Goal: Task Accomplishment & Management: Manage account settings

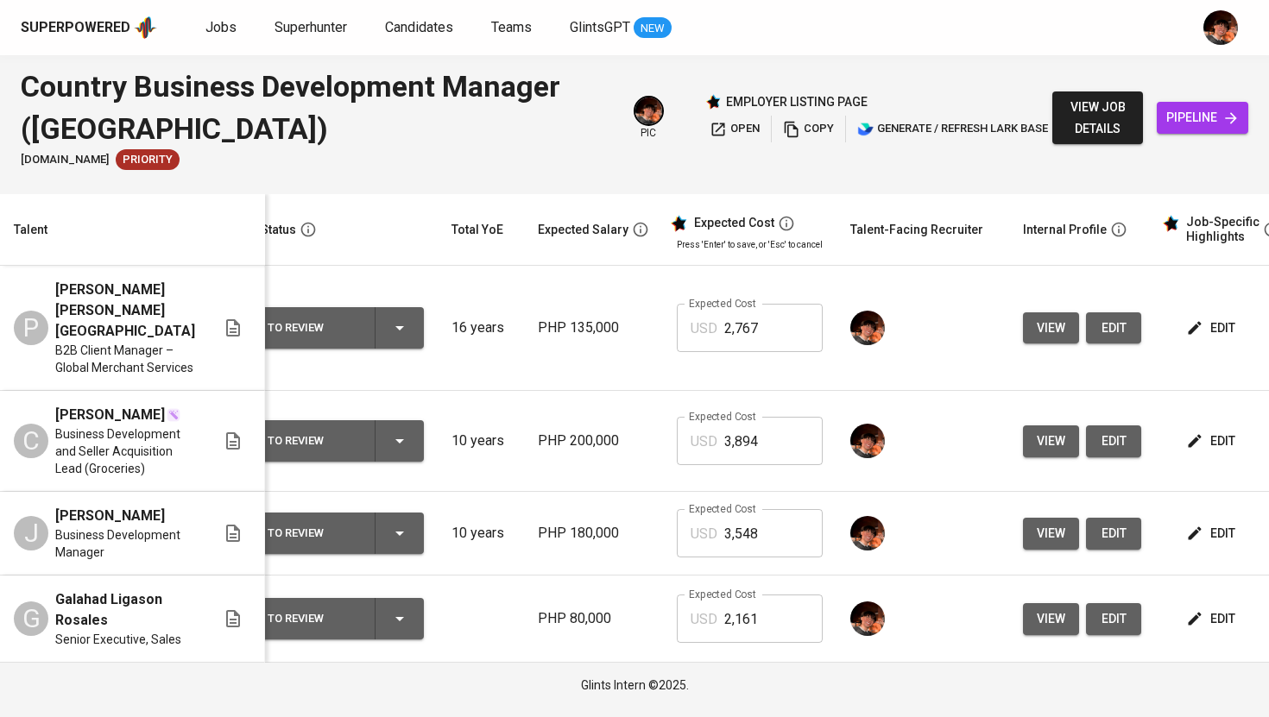
scroll to position [0, 18]
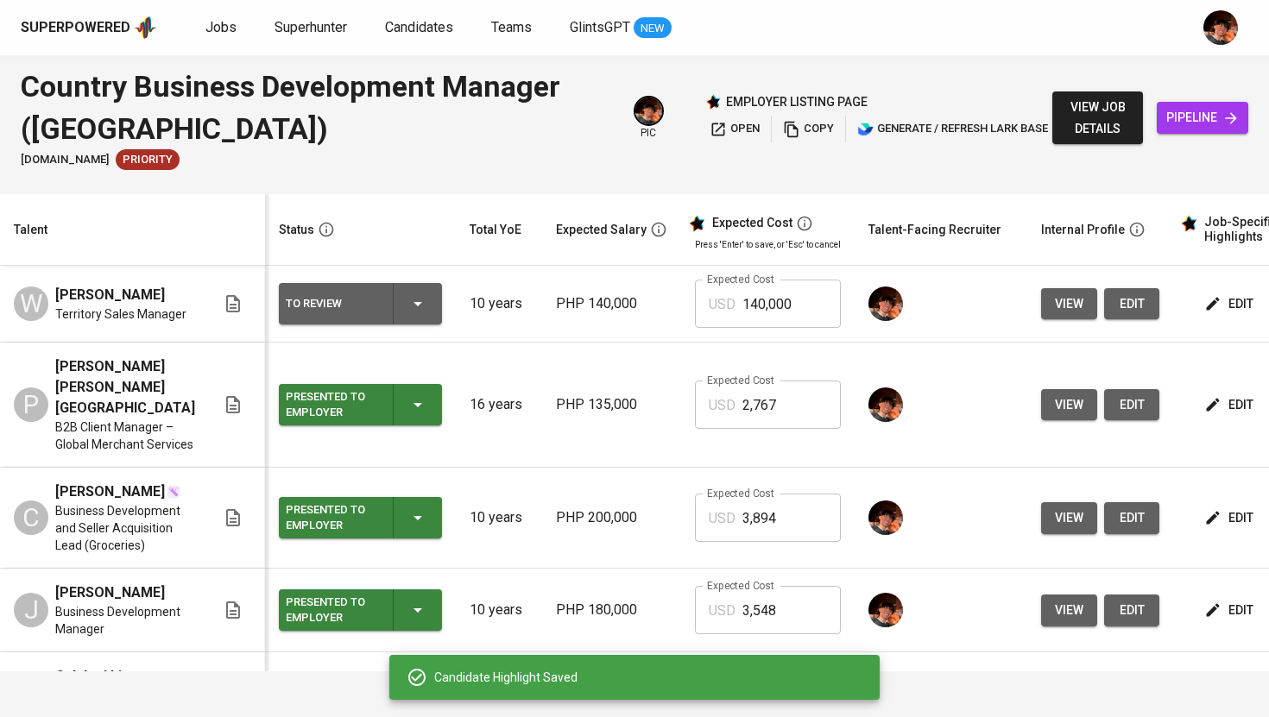
scroll to position [0, 111]
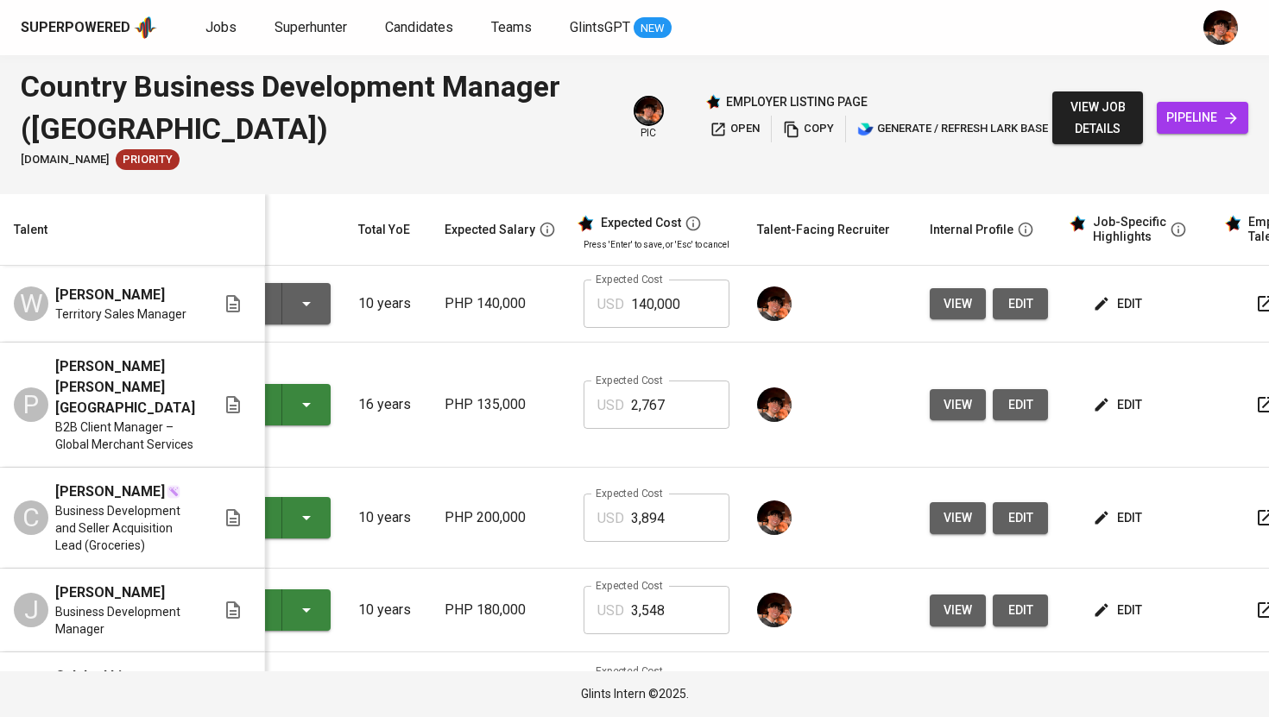
click at [1097, 311] on icon "button" at bounding box center [1101, 303] width 17 height 17
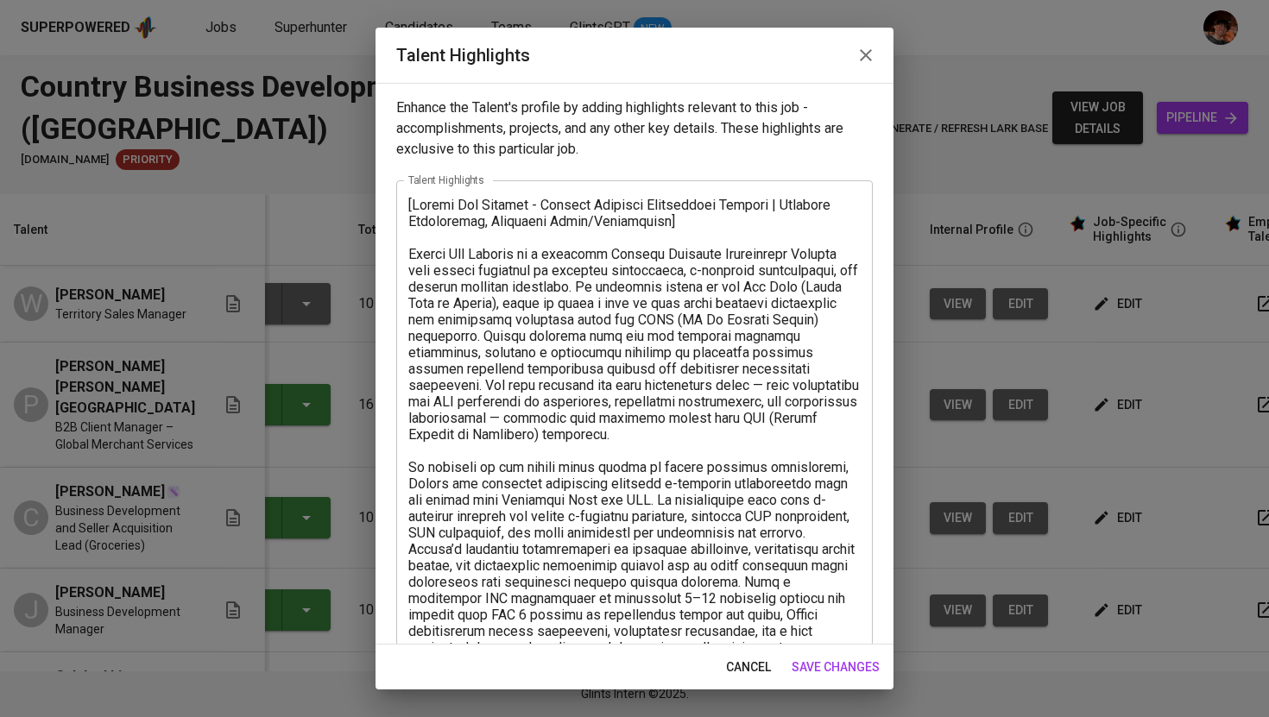
scroll to position [41, 0]
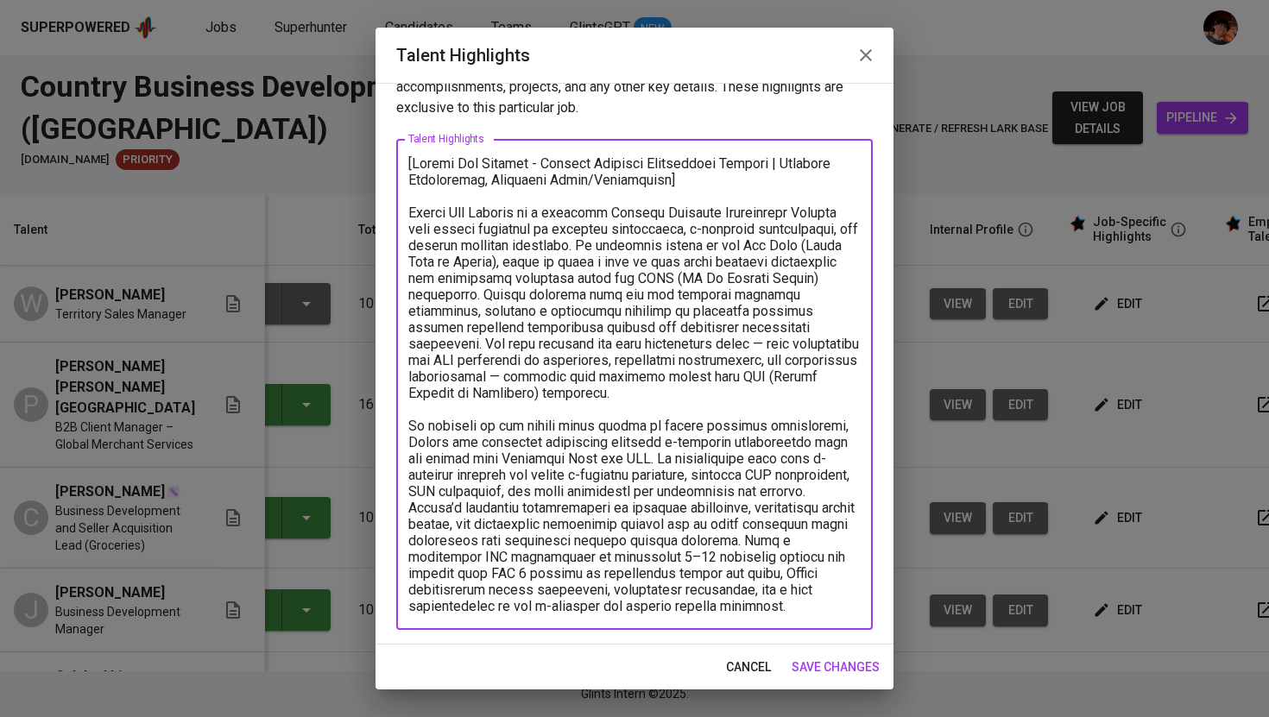
click at [827, 612] on textarea "To enrich screen reader interactions, please activate Accessibility in Grammarl…" at bounding box center [634, 384] width 452 height 459
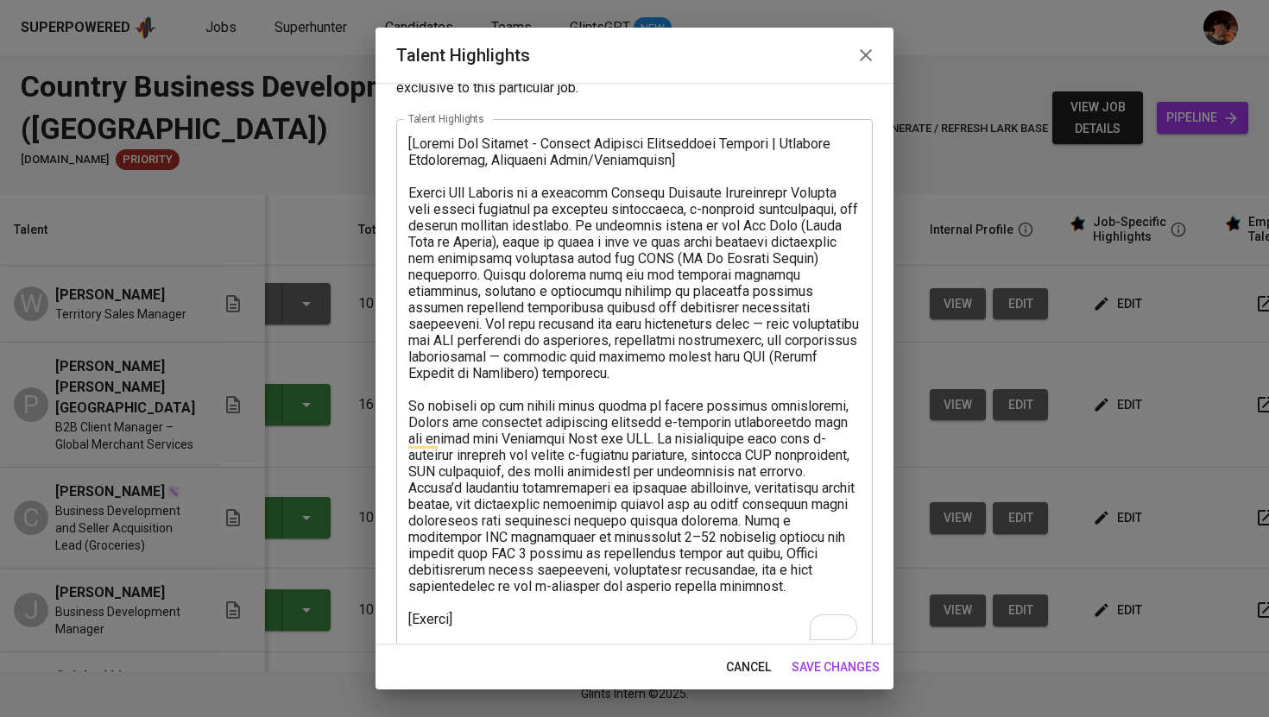
scroll to position [91, 0]
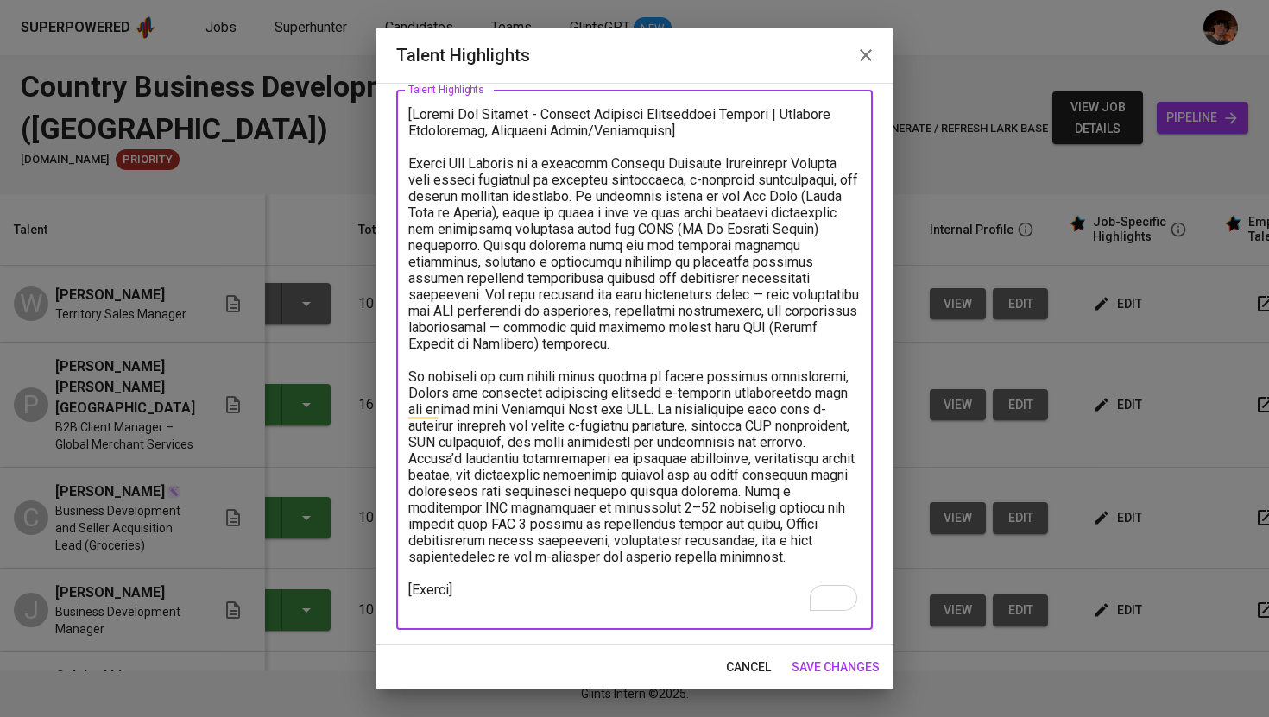
click at [430, 601] on textarea "To enrich screen reader interactions, please activate Accessibility in Grammarl…" at bounding box center [634, 360] width 452 height 508
paste textarea "[URL][DOMAIN_NAME]"
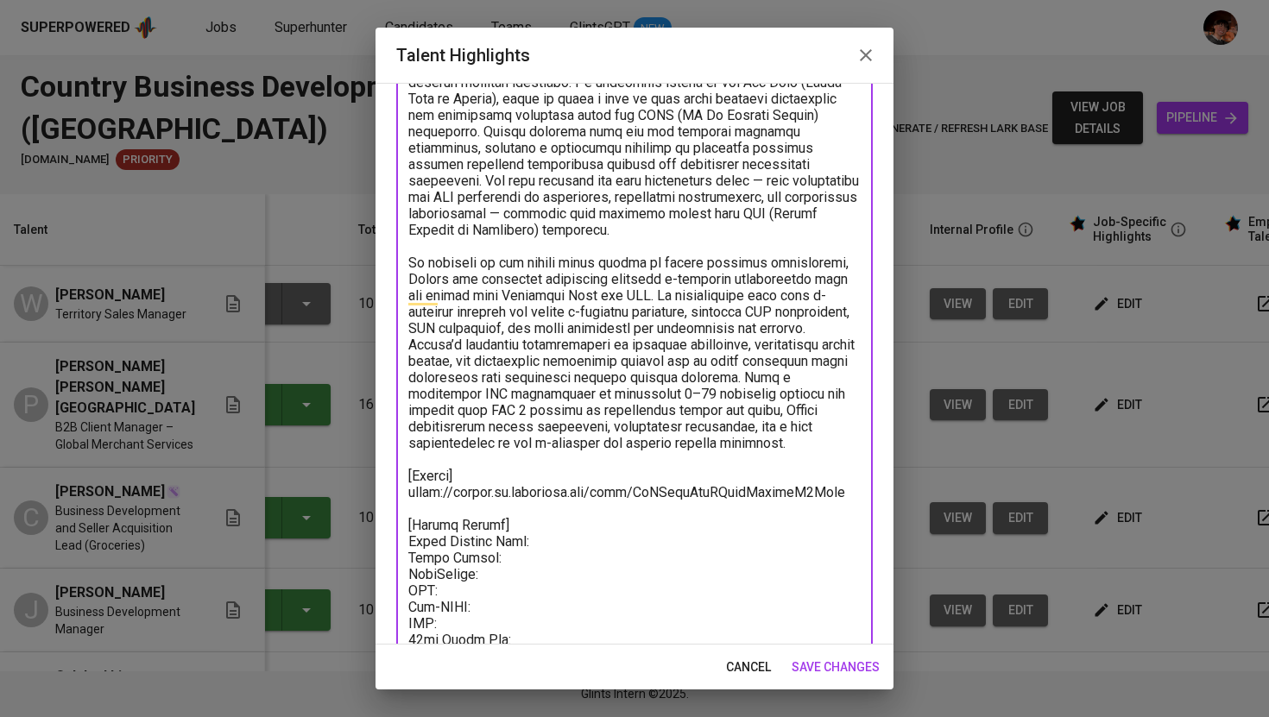
scroll to position [271, 0]
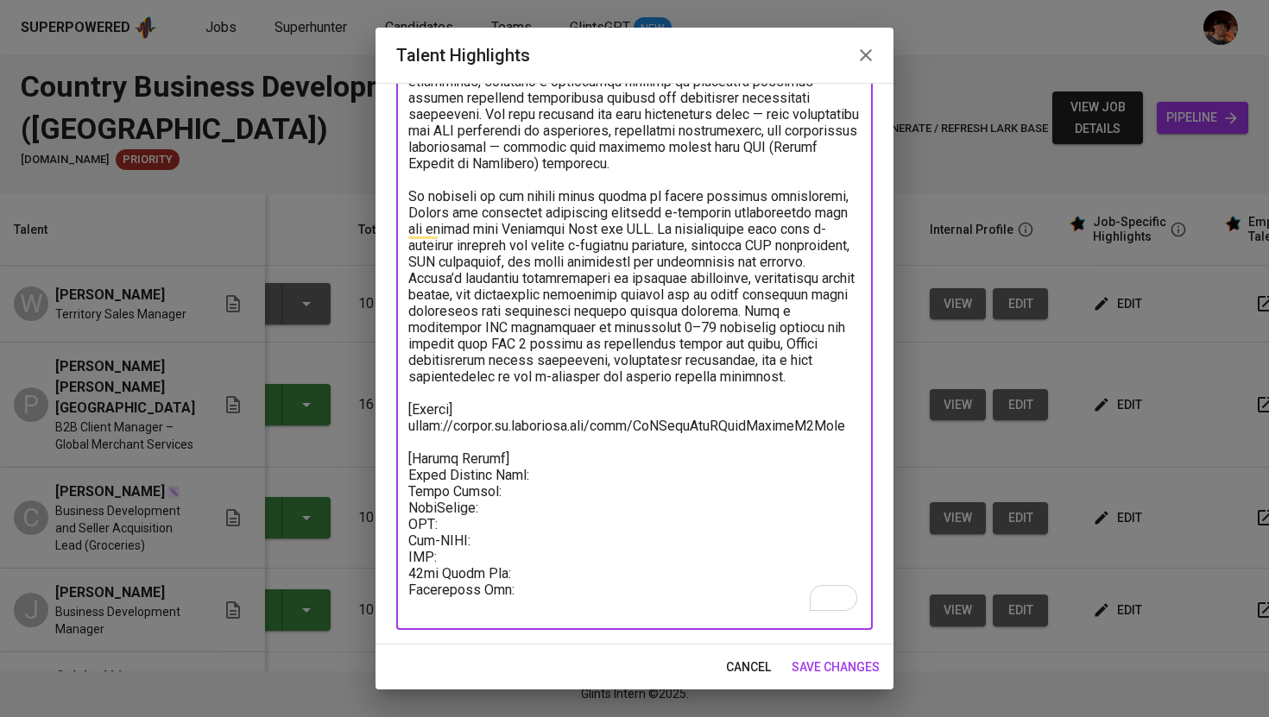
click at [541, 496] on textarea "To enrich screen reader interactions, please activate Accessibility in Grammarl…" at bounding box center [634, 270] width 452 height 689
paste textarea "2,240.00"
click at [529, 514] on textarea "To enrich screen reader interactions, please activate Accessibility in Grammarl…" at bounding box center [634, 270] width 452 height 689
paste textarea "40.00"
click at [537, 516] on textarea "To enrich screen reader interactions, please activate Accessibility in Grammarl…" at bounding box center [634, 270] width 452 height 689
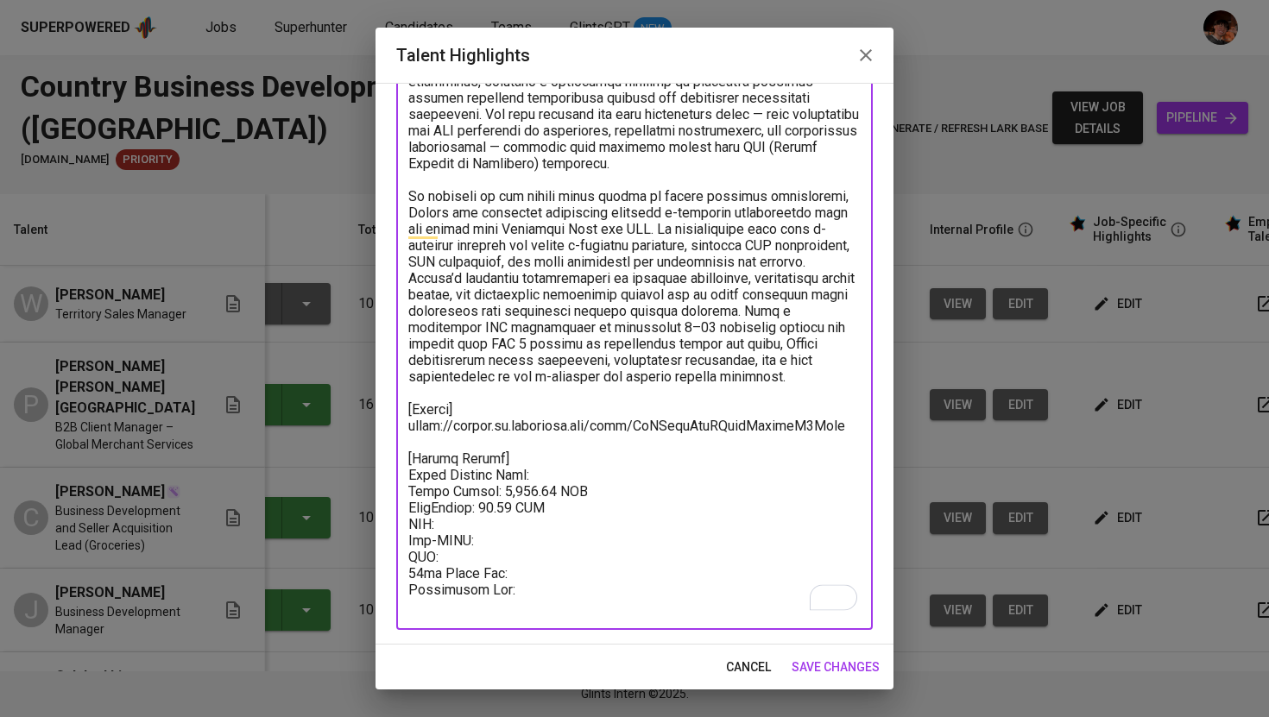
paste textarea "56.48"
click at [527, 533] on textarea "To enrich screen reader interactions, please activate Accessibility in Grammarl…" at bounding box center [634, 270] width 452 height 689
paste textarea "3.20"
click at [510, 561] on textarea "To enrich screen reader interactions, please activate Accessibility in Grammarl…" at bounding box center [634, 270] width 452 height 689
paste textarea "48.00"
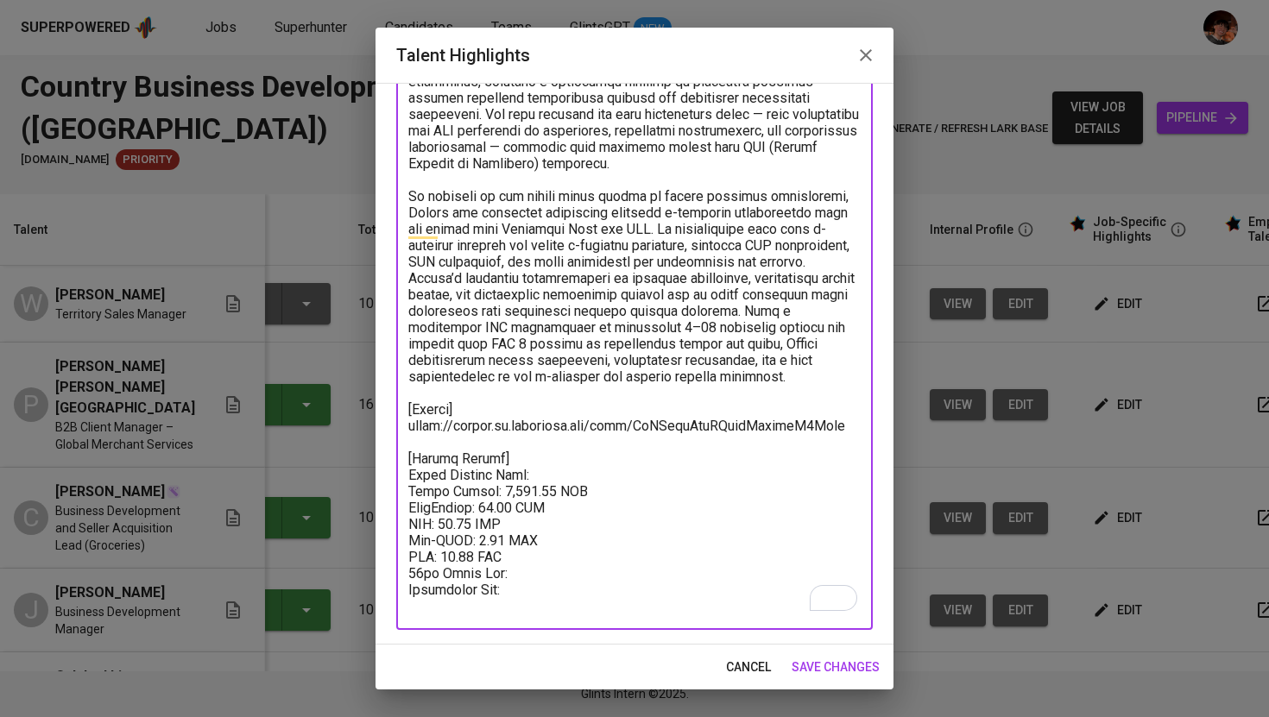
click at [550, 570] on textarea "To enrich screen reader interactions, please activate Accessibility in Grammarl…" at bounding box center [634, 270] width 452 height 689
paste textarea "186.67"
click at [619, 584] on textarea "To enrich screen reader interactions, please activate Accessibility in Grammarl…" at bounding box center [634, 270] width 452 height 689
click at [576, 469] on textarea "To enrich screen reader interactions, please activate Accessibility in Grammarl…" at bounding box center [634, 270] width 452 height 689
paste textarea "2,854.35"
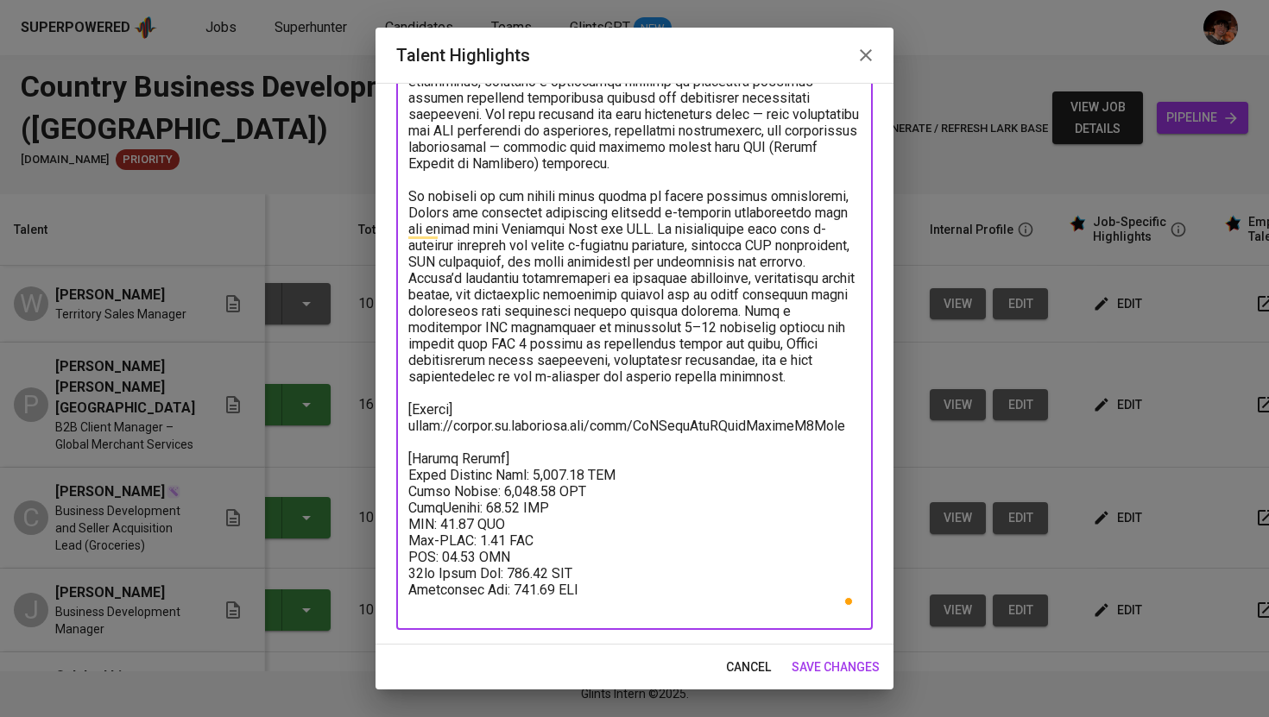
type textarea "[Loremi Dol Sitamet - Consect Adipisci Elitseddoei Tempori | Utlabore Etdolorem…"
click at [852, 654] on button "save changes" at bounding box center [835, 668] width 102 height 32
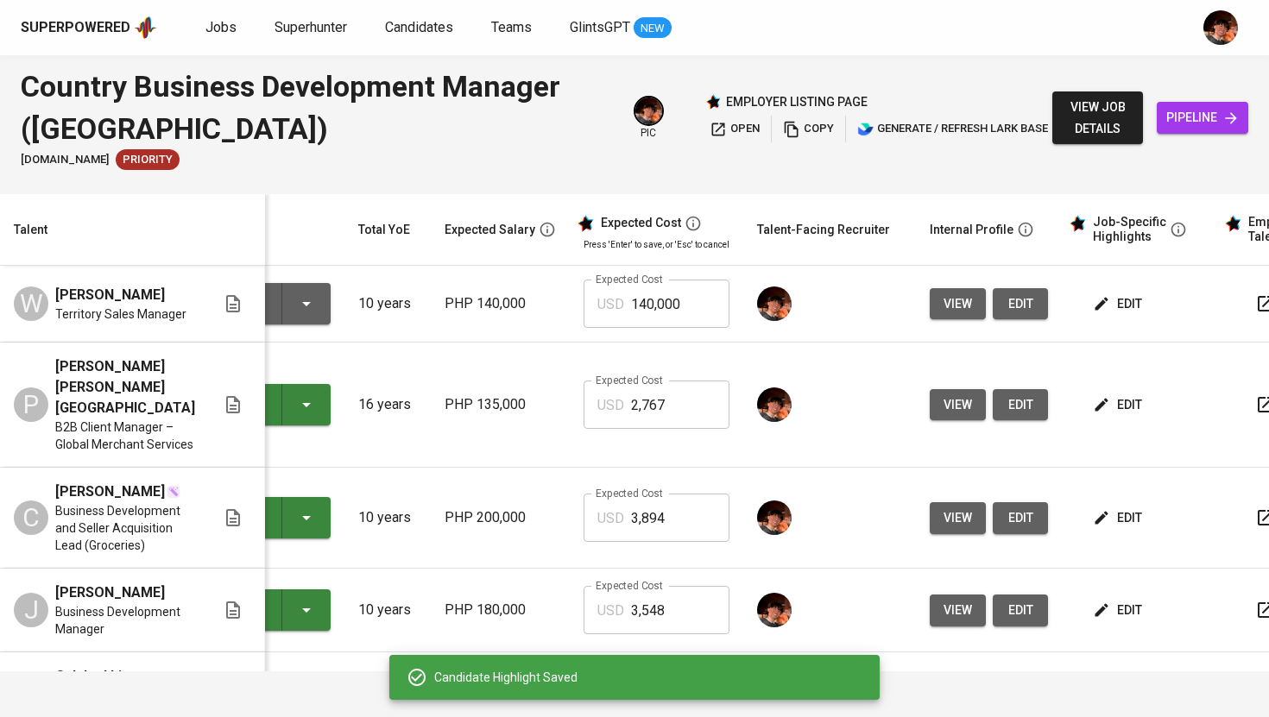
click at [314, 293] on div "To Review" at bounding box center [248, 303] width 149 height 41
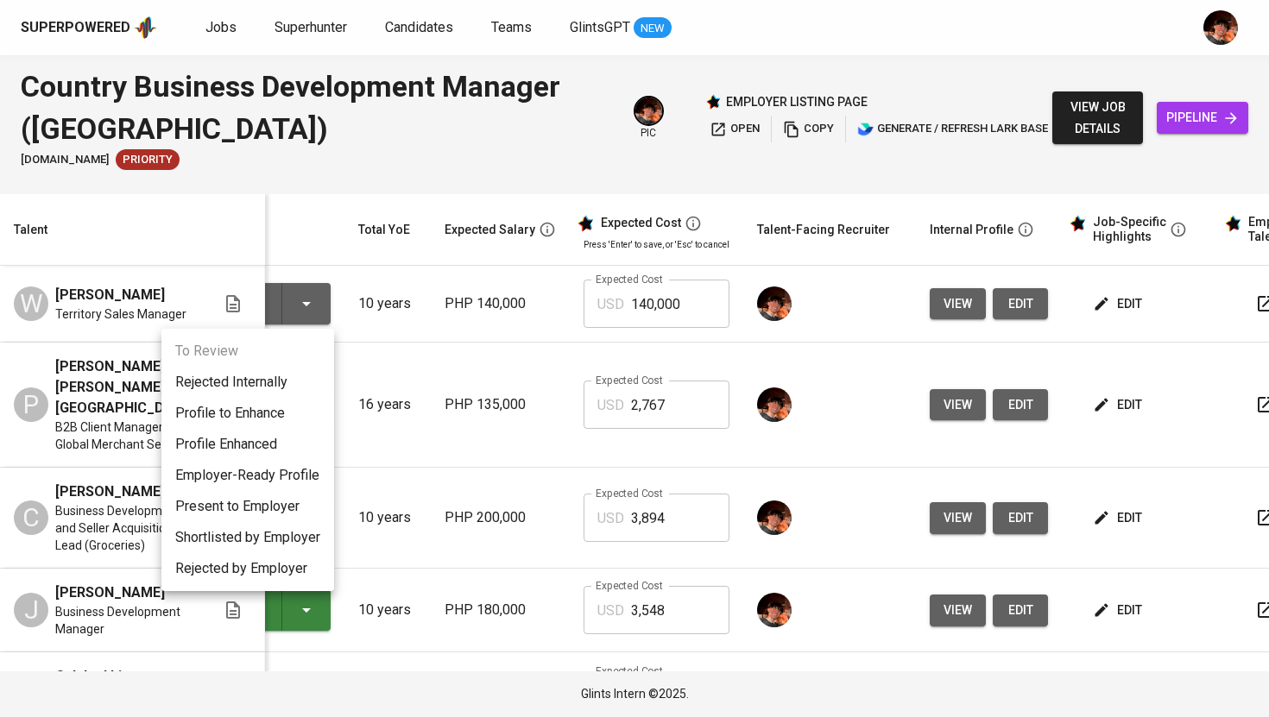
click at [289, 510] on li "Present to Employer" at bounding box center [247, 506] width 173 height 31
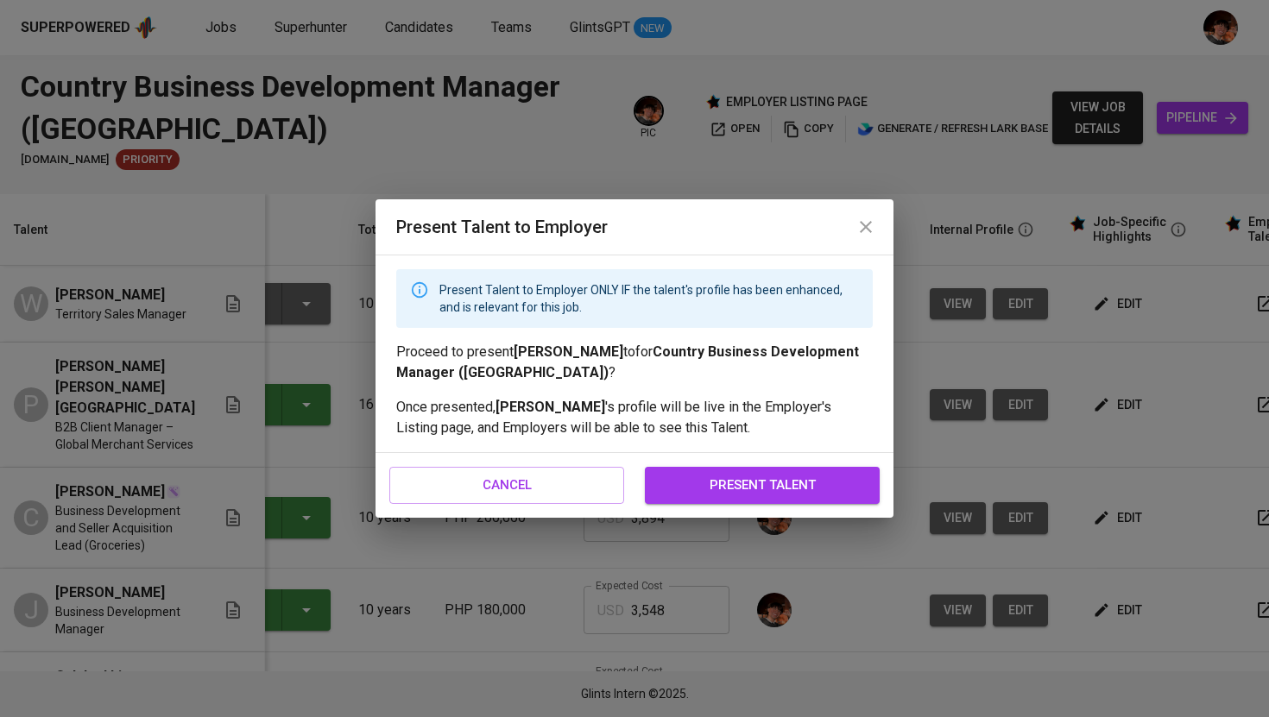
click at [693, 475] on span "present talent" at bounding box center [762, 485] width 197 height 22
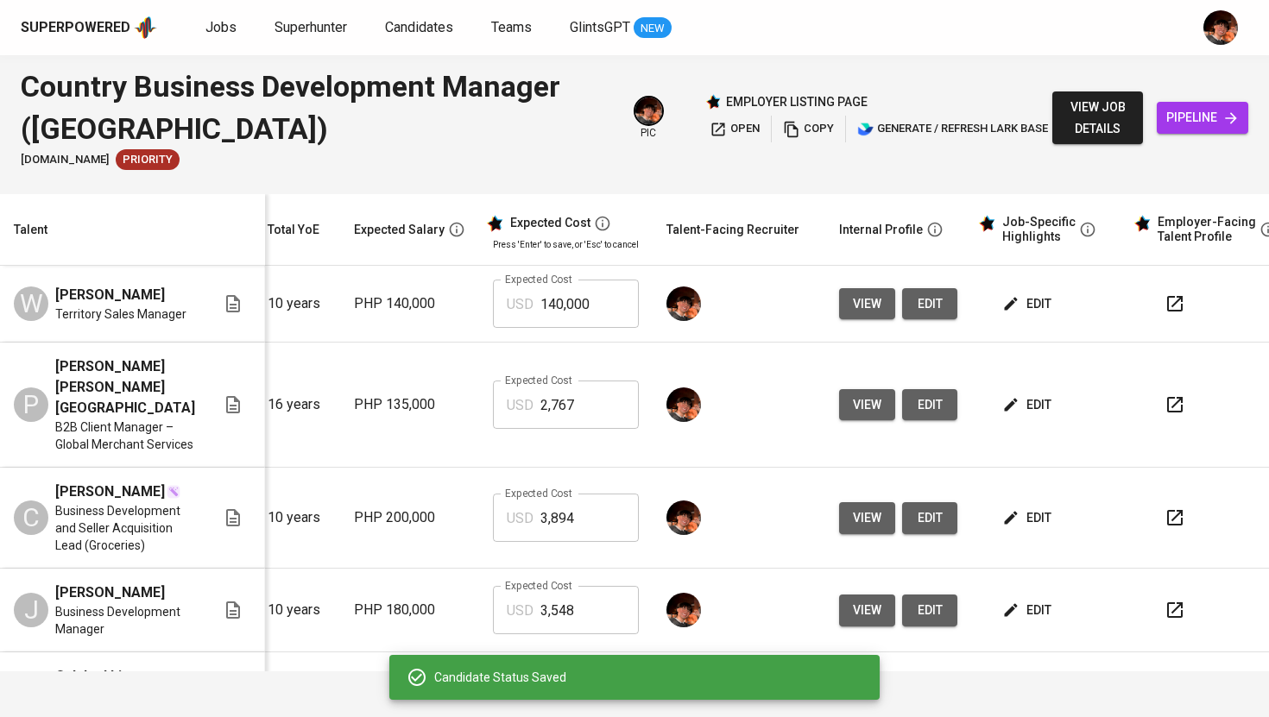
scroll to position [0, 221]
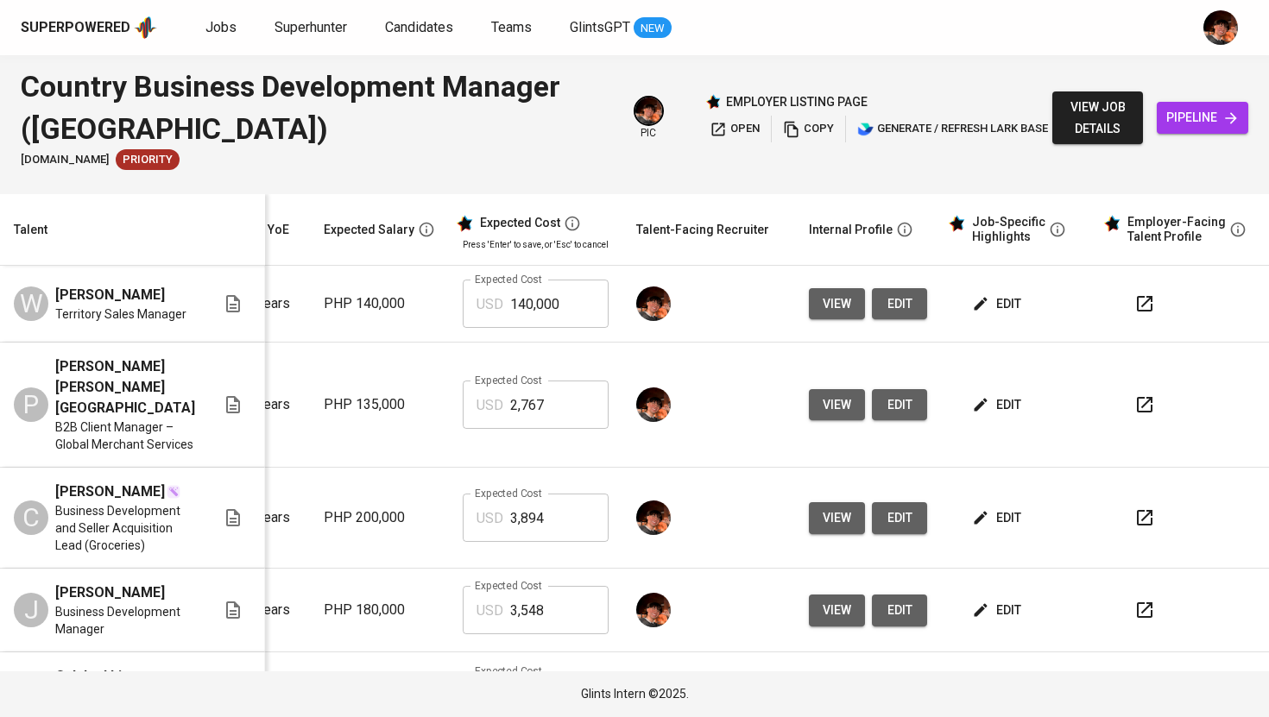
click at [789, 130] on span "copy" at bounding box center [808, 129] width 51 height 20
click at [799, 129] on span "copy" at bounding box center [808, 129] width 51 height 20
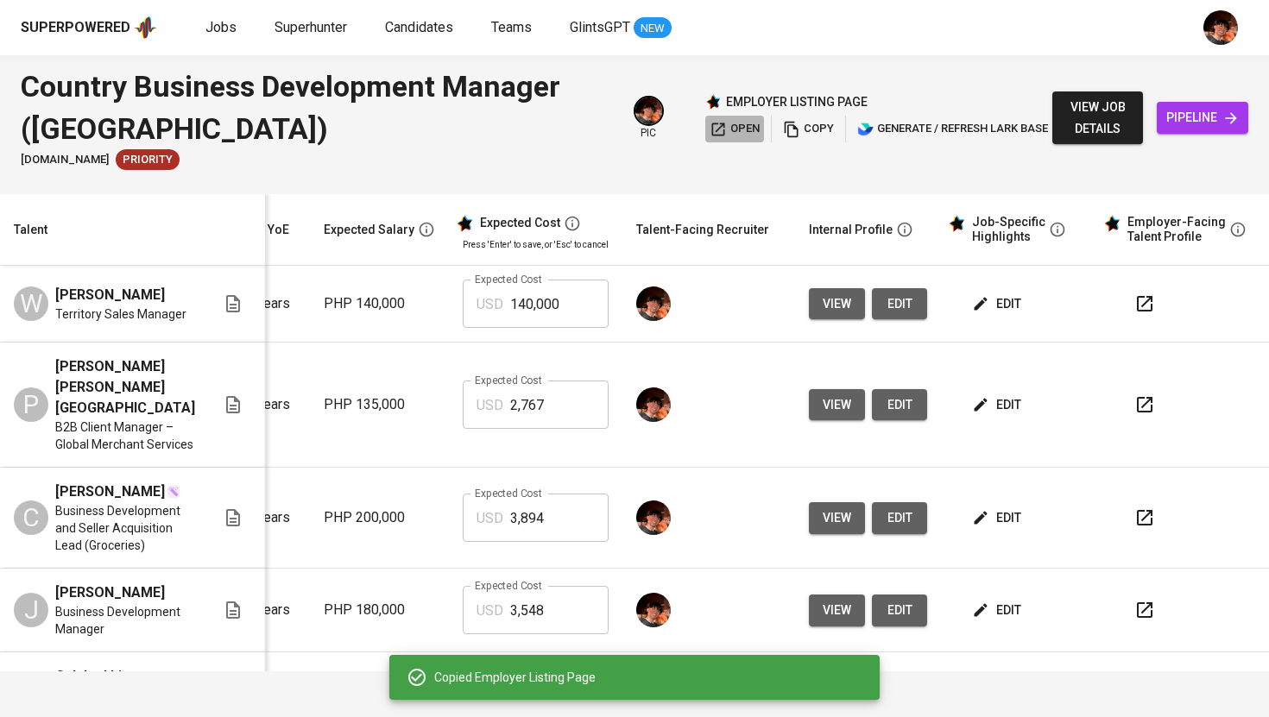
click at [723, 129] on span "open" at bounding box center [734, 129] width 50 height 20
click at [979, 301] on span "edit" at bounding box center [998, 304] width 46 height 22
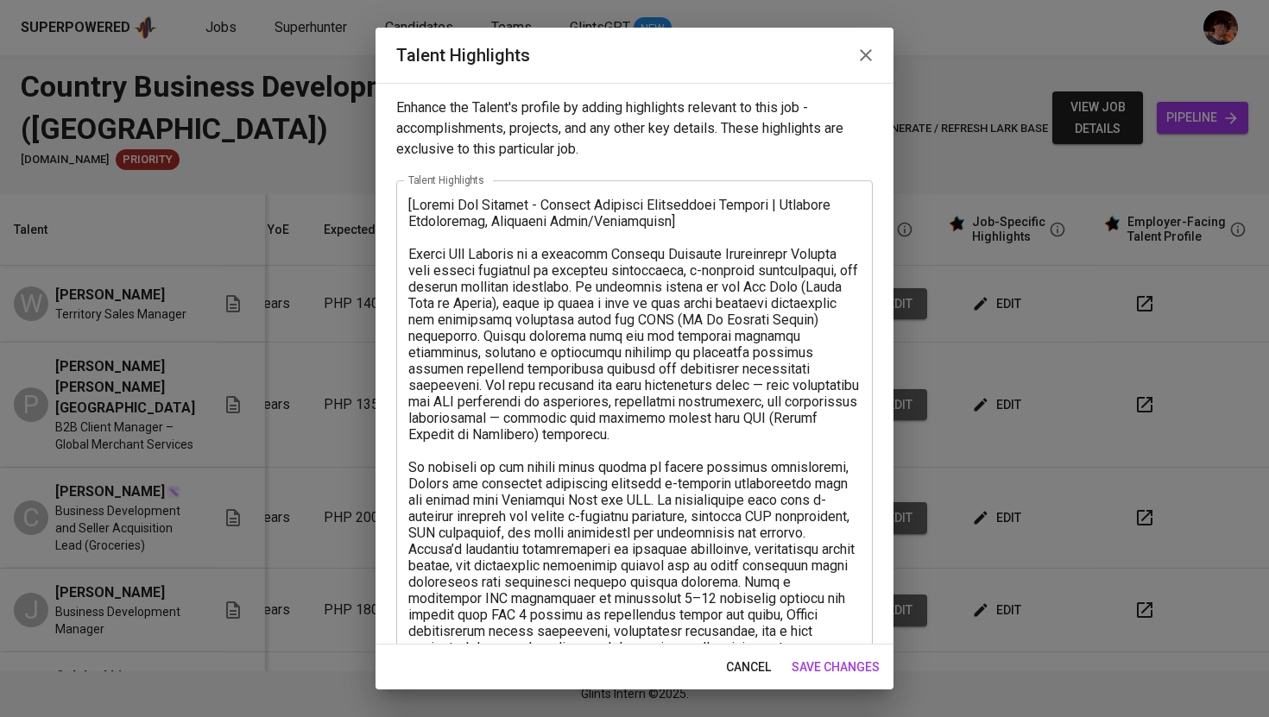
scroll to position [271, 0]
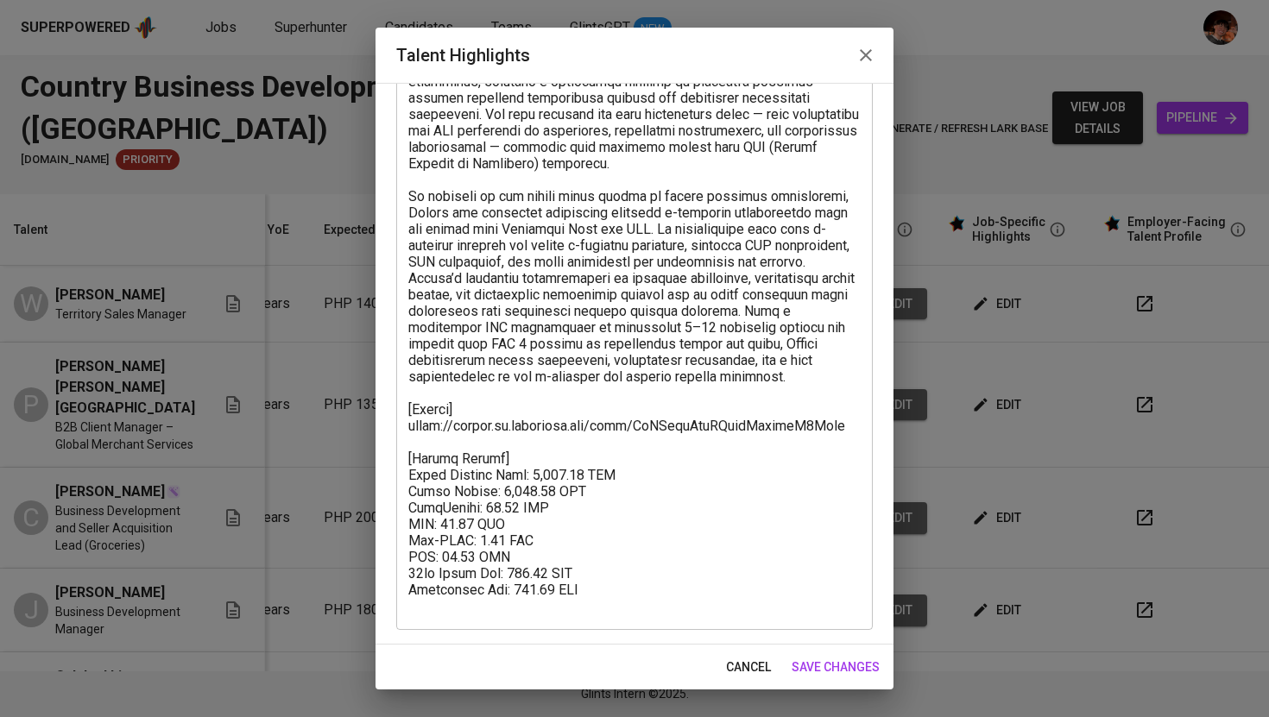
click at [869, 61] on icon "button" at bounding box center [865, 55] width 21 height 21
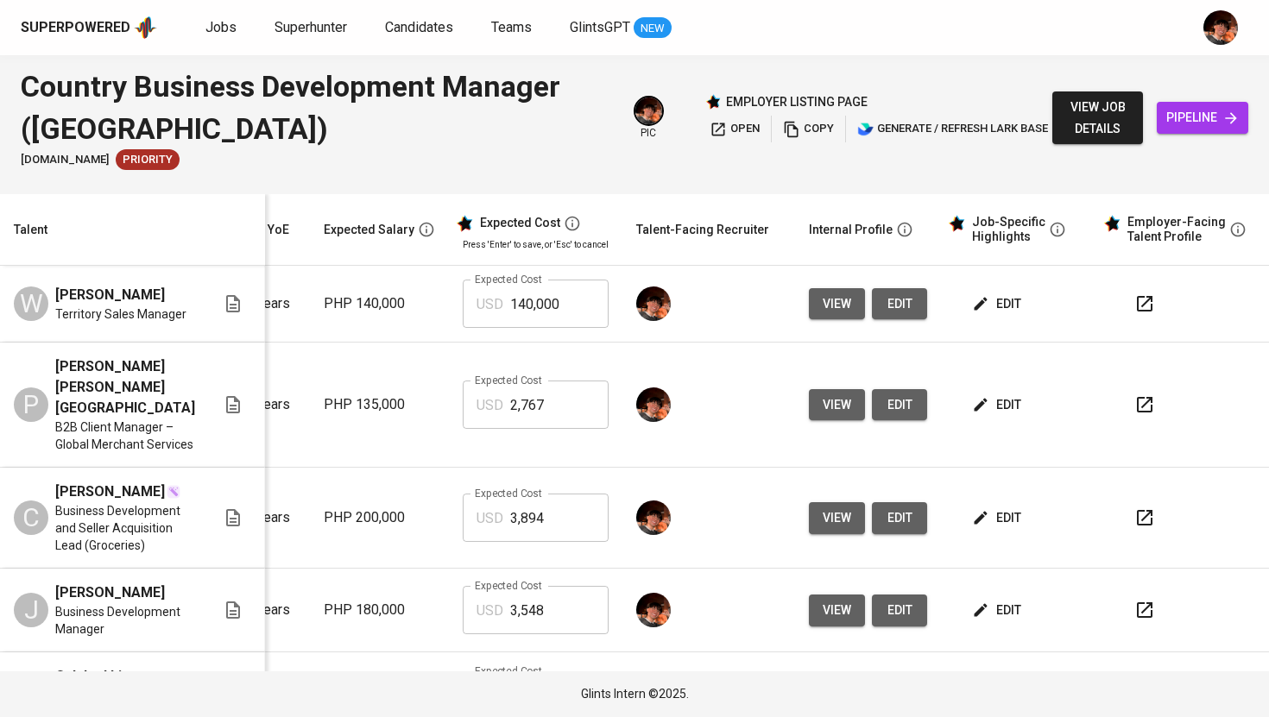
click at [540, 315] on input "140,000" at bounding box center [559, 304] width 98 height 48
type input "2,854"
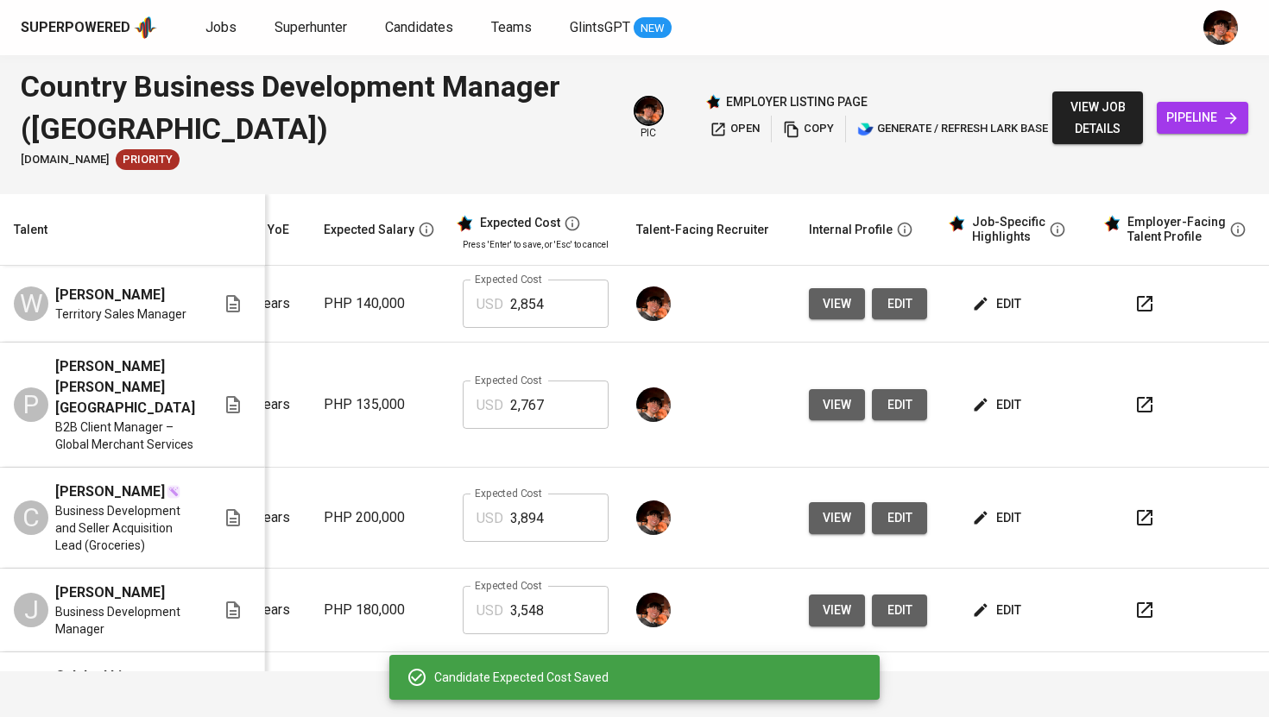
click at [713, 135] on span "open" at bounding box center [734, 129] width 50 height 20
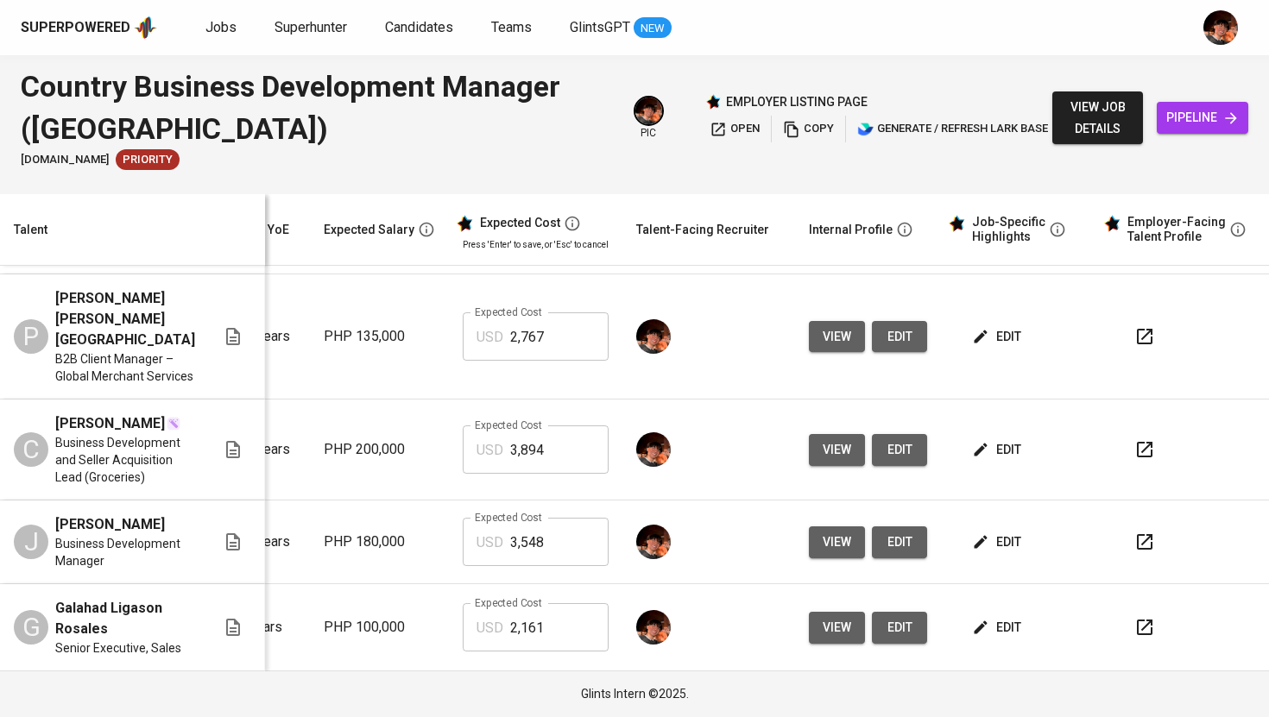
scroll to position [85, 234]
click at [897, 444] on span "edit" at bounding box center [899, 450] width 28 height 22
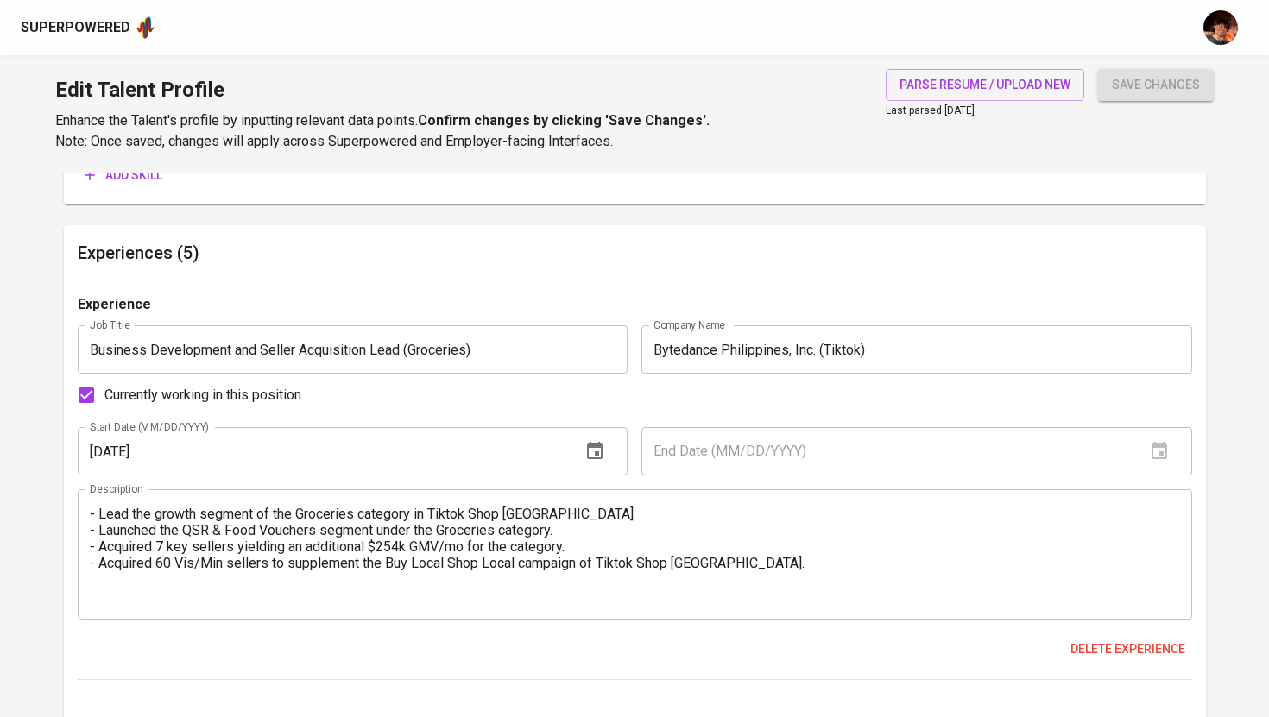
scroll to position [1285, 0]
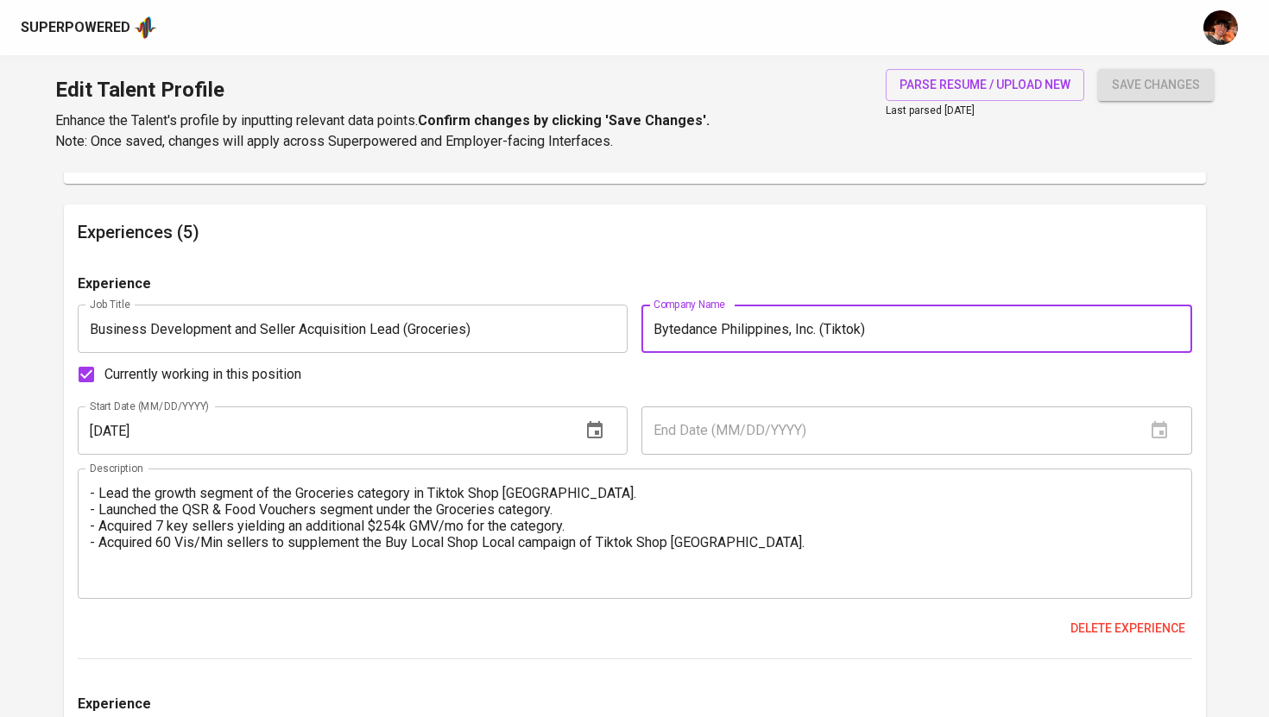
click at [861, 331] on input "Bytedance Philippines, Inc. (Tiktok)" at bounding box center [916, 329] width 551 height 48
click at [1098, 69] on button "save changes" at bounding box center [1156, 85] width 116 height 32
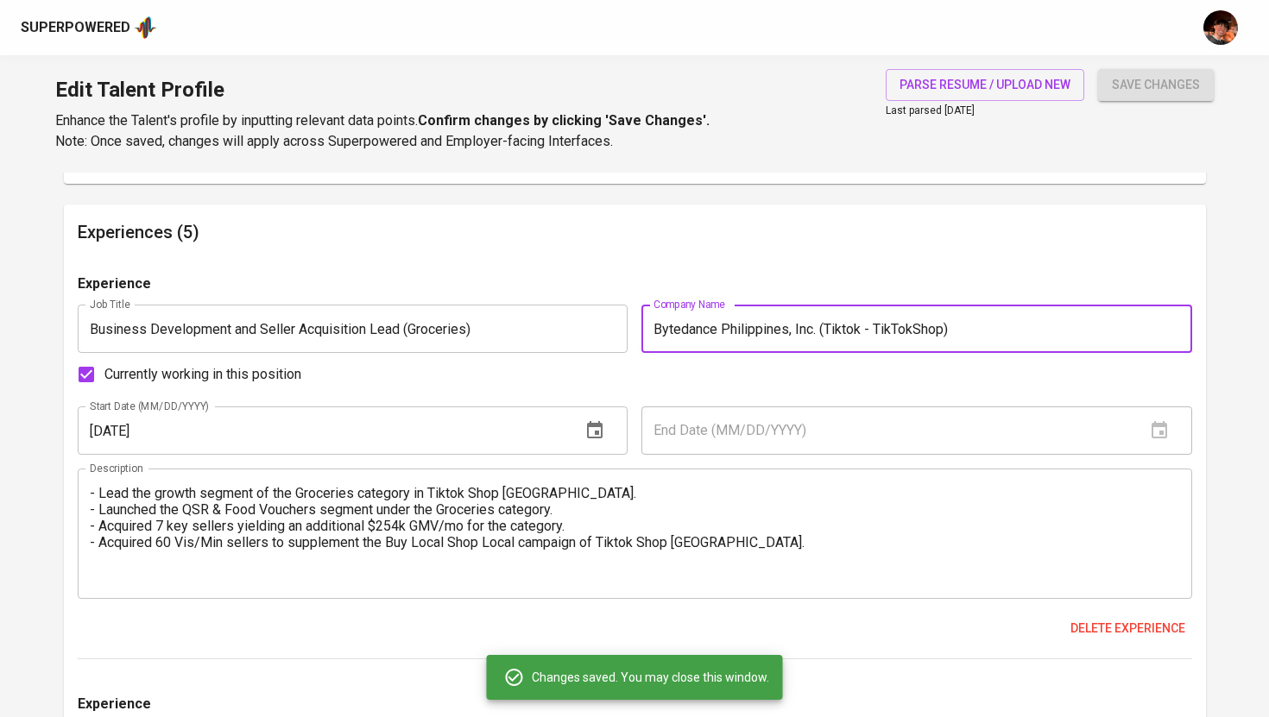
click at [912, 330] on input "Bytedance Philippines, Inc. (Tiktok - TikTokShop)" at bounding box center [916, 329] width 551 height 48
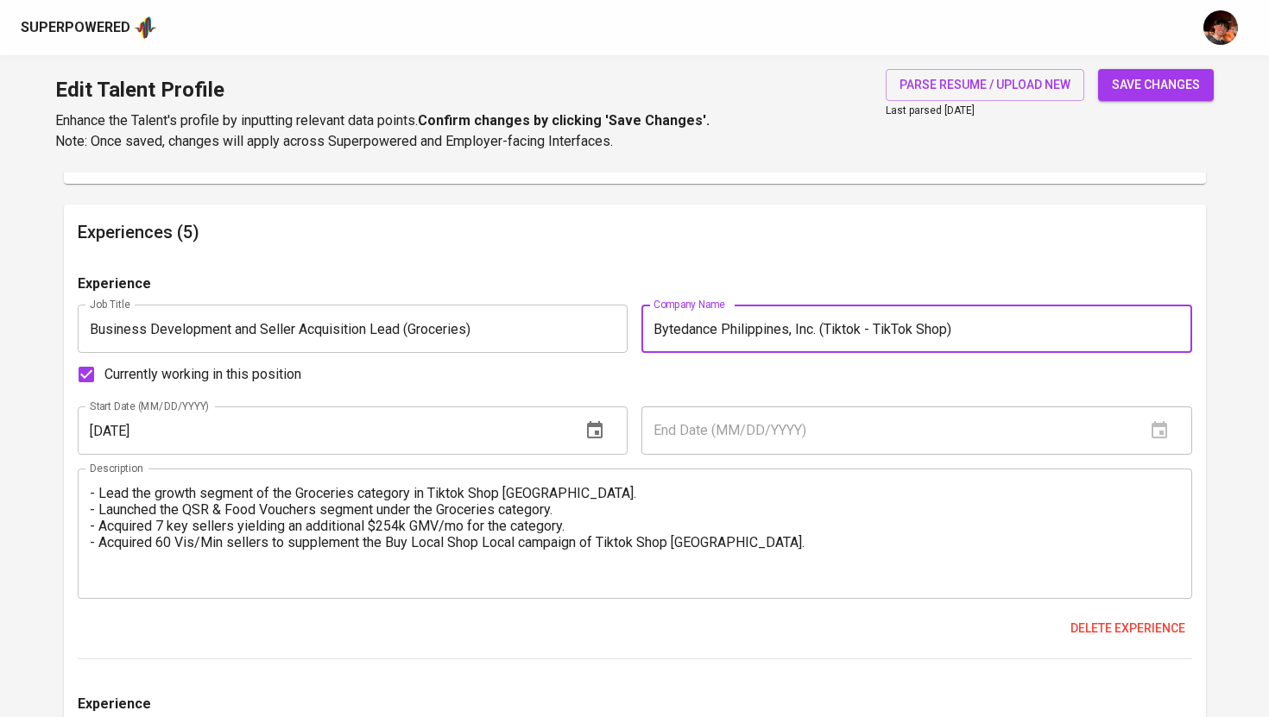
click at [902, 331] on input "Bytedance Philippines, Inc. (Tiktok - TikTok Shop)" at bounding box center [916, 329] width 551 height 48
type input "Bytedance Philippines, Inc. (Tiktok - Tiktok Shop)"
click at [1098, 69] on button "save changes" at bounding box center [1156, 85] width 116 height 32
